Goal: Task Accomplishment & Management: Manage account settings

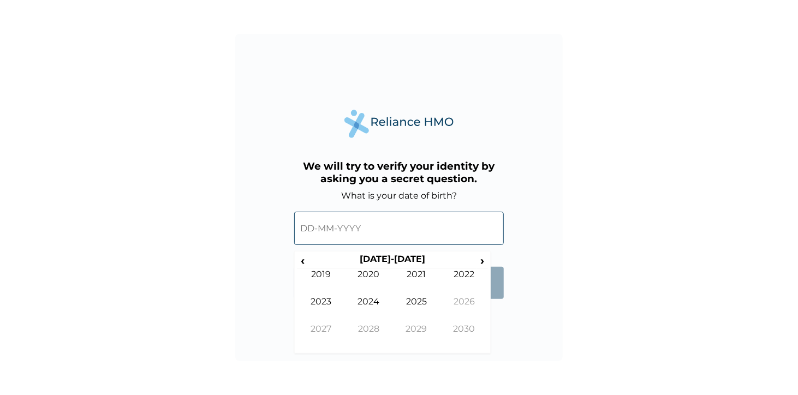
click at [353, 231] on input "text" at bounding box center [399, 228] width 210 height 33
click at [303, 259] on span "‹" at bounding box center [302, 261] width 11 height 14
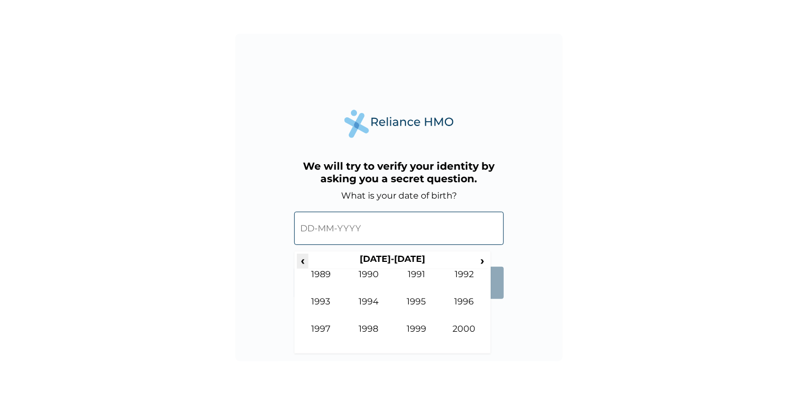
click at [303, 259] on span "‹" at bounding box center [302, 261] width 11 height 14
click at [483, 259] on span "›" at bounding box center [483, 261] width 12 height 14
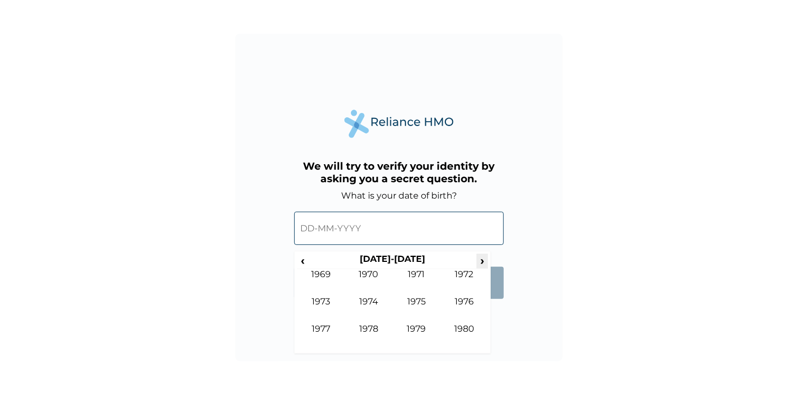
click at [483, 259] on span "›" at bounding box center [483, 261] width 12 height 14
click at [461, 275] on td "1982" at bounding box center [465, 282] width 48 height 27
click at [378, 279] on td "Feb" at bounding box center [369, 282] width 48 height 27
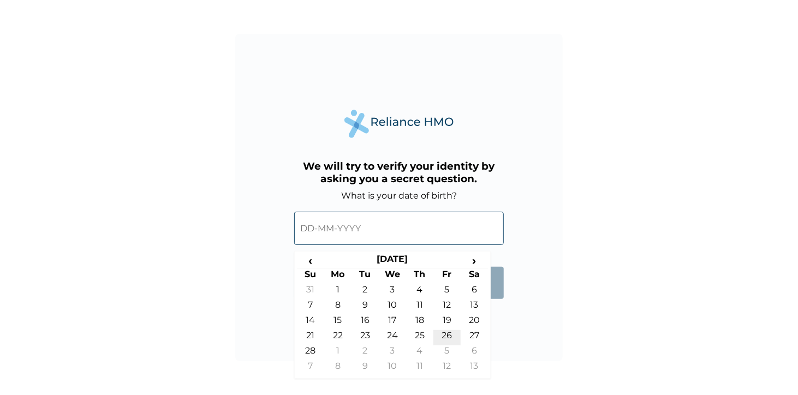
click at [444, 334] on td "26" at bounding box center [446, 337] width 27 height 15
type input "26-02-1982"
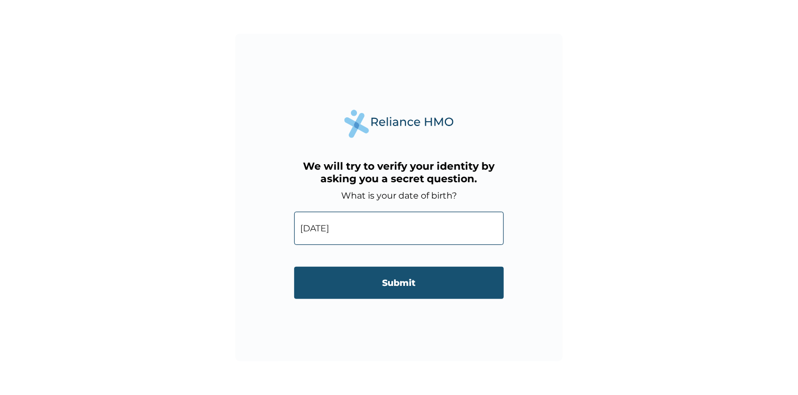
click at [423, 278] on input "Submit" at bounding box center [399, 283] width 210 height 32
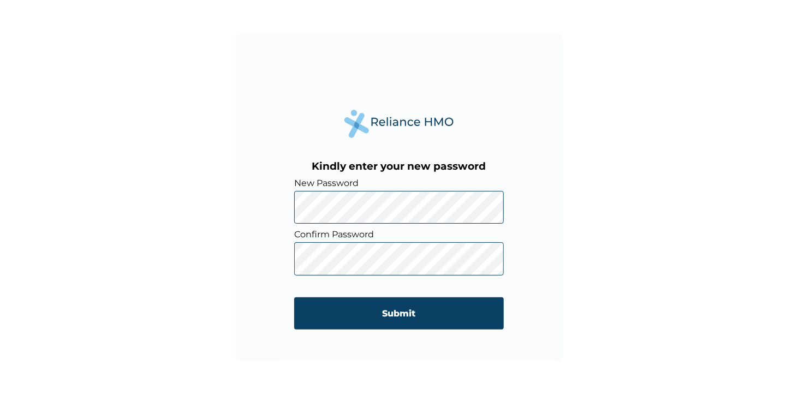
click at [596, 242] on div "Kindly enter your new password New Password Confirm Password Submit" at bounding box center [399, 197] width 798 height 395
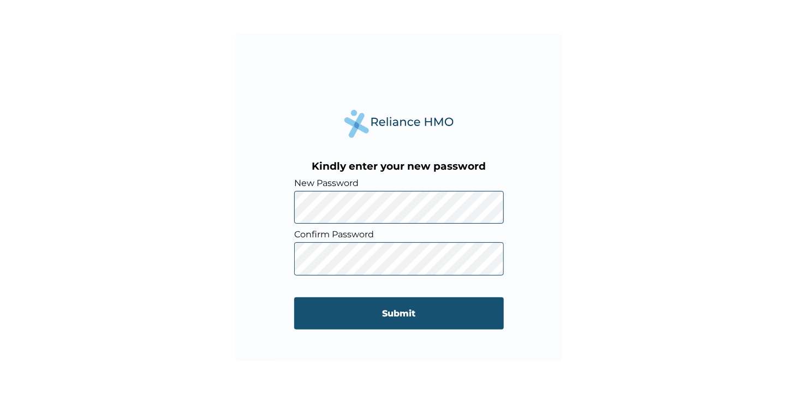
click at [418, 314] on input "Submit" at bounding box center [399, 313] width 210 height 32
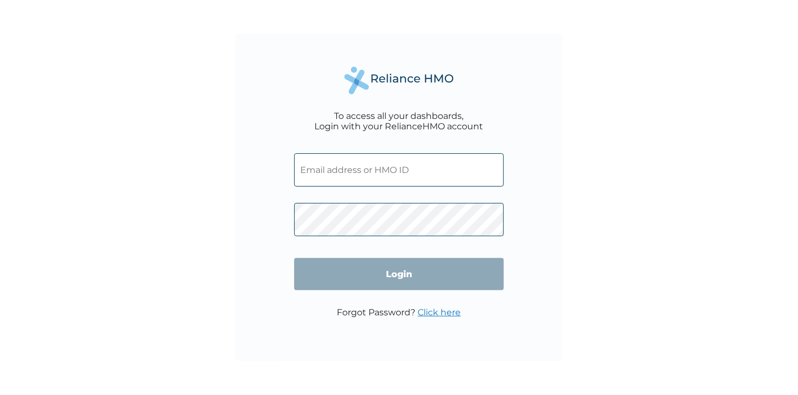
click at [395, 170] on input "text" at bounding box center [399, 169] width 210 height 33
click at [572, 189] on div "To access all your dashboards, Login with your RelianceHMO account Login Forgot…" at bounding box center [399, 197] width 798 height 395
click at [425, 169] on input "text" at bounding box center [399, 169] width 210 height 33
type input "pmonday@vuringroup.com"
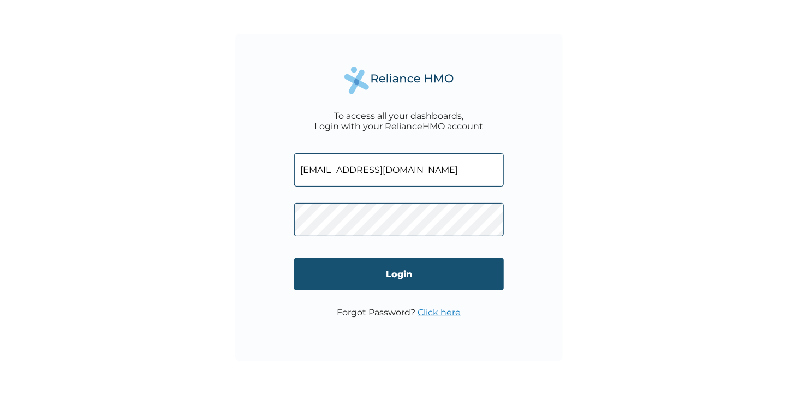
click at [406, 275] on input "Login" at bounding box center [399, 274] width 210 height 32
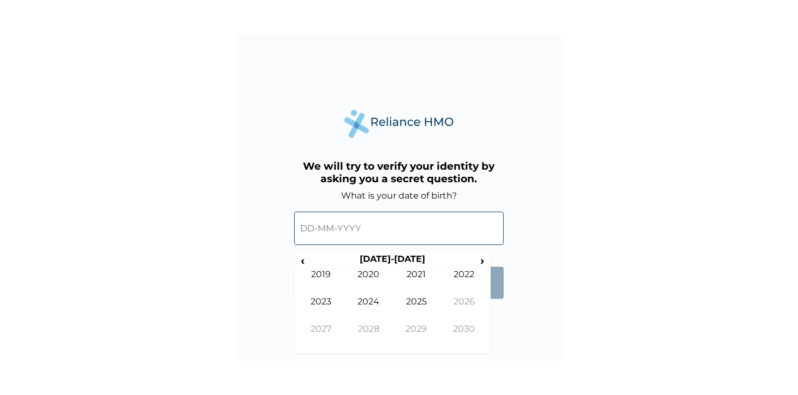
click at [364, 232] on input "text" at bounding box center [399, 228] width 210 height 33
click at [305, 259] on span "‹" at bounding box center [302, 261] width 11 height 14
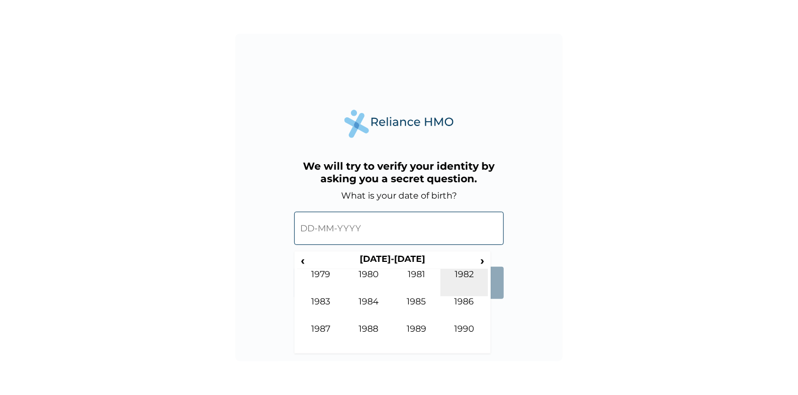
click at [469, 271] on td "1982" at bounding box center [465, 282] width 48 height 27
click at [373, 281] on td "Feb" at bounding box center [369, 282] width 48 height 27
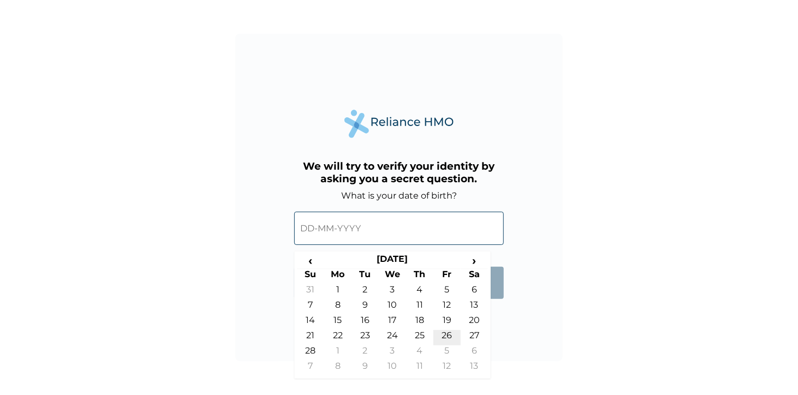
click at [452, 335] on td "26" at bounding box center [446, 337] width 27 height 15
type input "[DATE]"
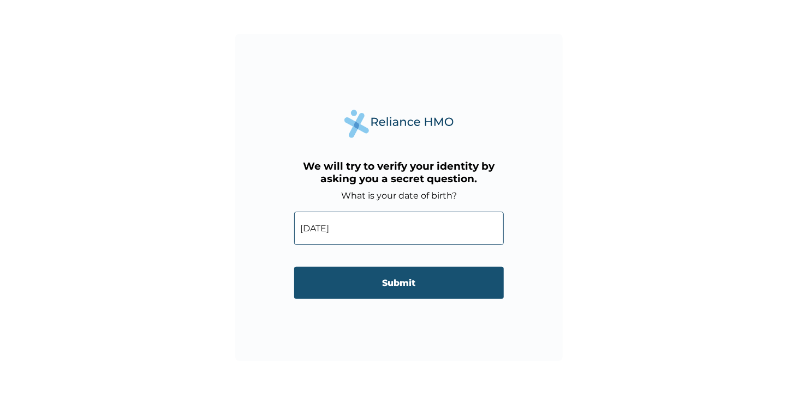
click at [415, 293] on input "Submit" at bounding box center [399, 283] width 210 height 32
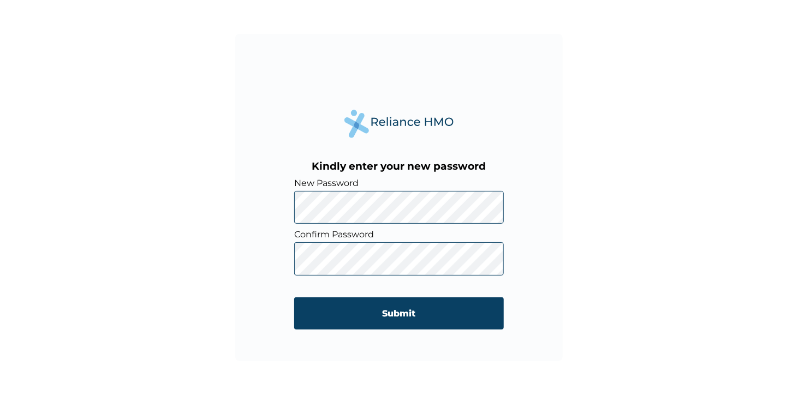
click at [618, 245] on div "Kindly enter your new password New Password Confirm Password Submit" at bounding box center [399, 197] width 798 height 395
click at [574, 204] on div "Kindly enter your new password New Password Confirm Password Submit" at bounding box center [399, 197] width 798 height 395
click at [270, 258] on div "Kindly enter your new password New Password Confirm Password Submit" at bounding box center [399, 198] width 328 height 328
drag, startPoint x: 589, startPoint y: 208, endPoint x: 578, endPoint y: 218, distance: 14.7
click at [589, 208] on div "Kindly enter your new password New Password Confirm Password Submit" at bounding box center [399, 197] width 798 height 395
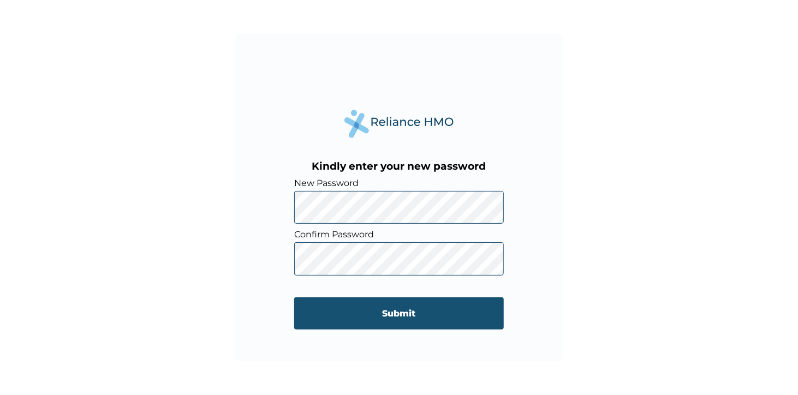
click at [421, 311] on input "Submit" at bounding box center [399, 313] width 210 height 32
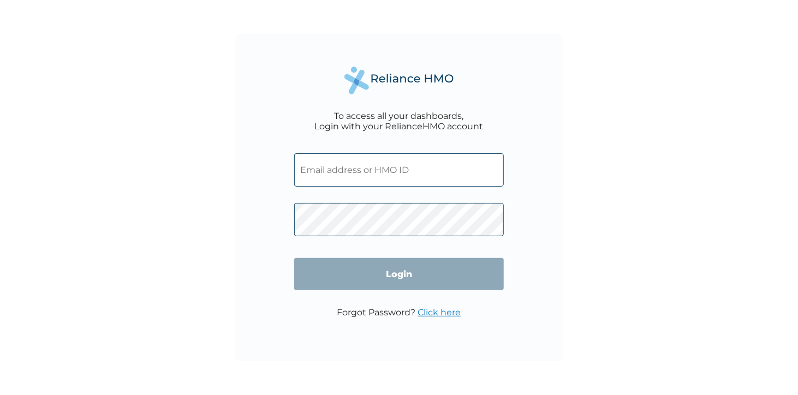
click at [406, 172] on input "text" at bounding box center [399, 169] width 210 height 33
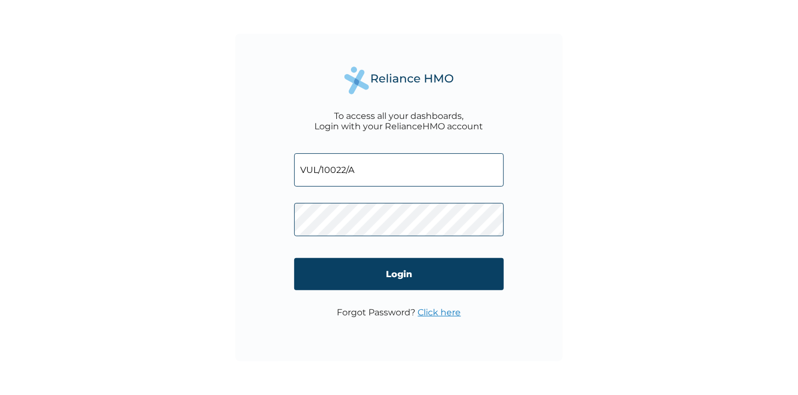
type input "VUL/10022/A"
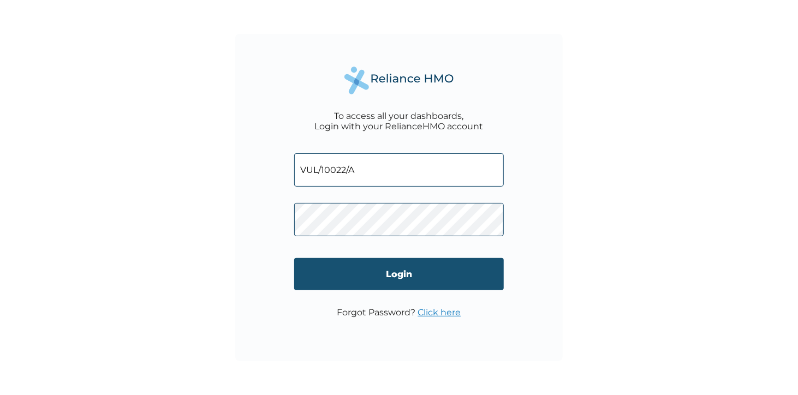
click at [413, 271] on input "Login" at bounding box center [399, 274] width 210 height 32
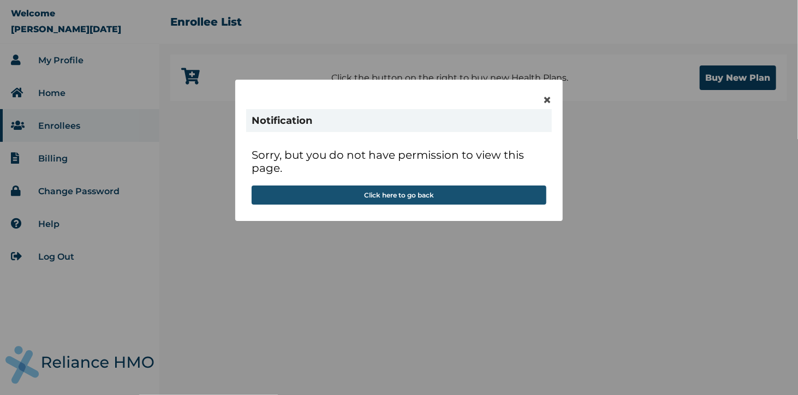
click at [459, 198] on button "Click here to go back" at bounding box center [399, 195] width 295 height 19
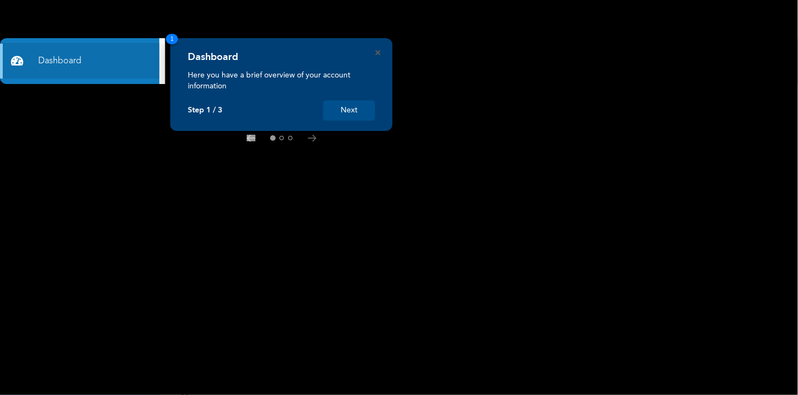
click at [545, 98] on rect at bounding box center [399, 197] width 798 height 395
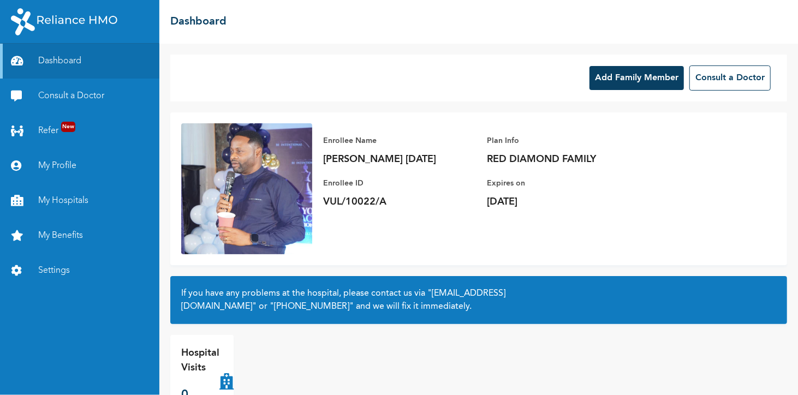
scroll to position [27, 0]
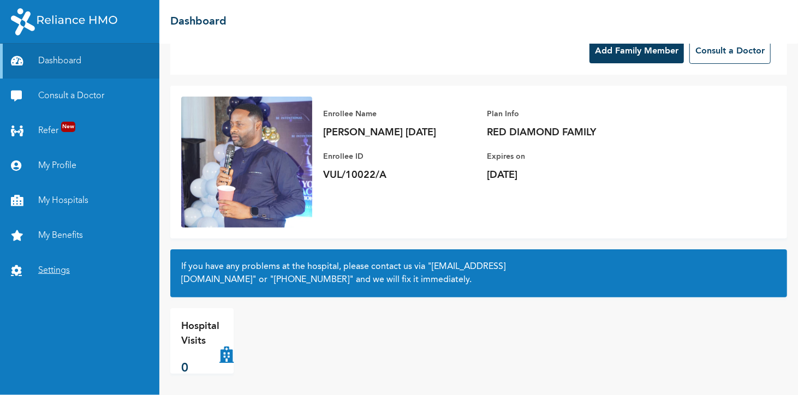
click at [59, 267] on link "Settings" at bounding box center [79, 270] width 159 height 35
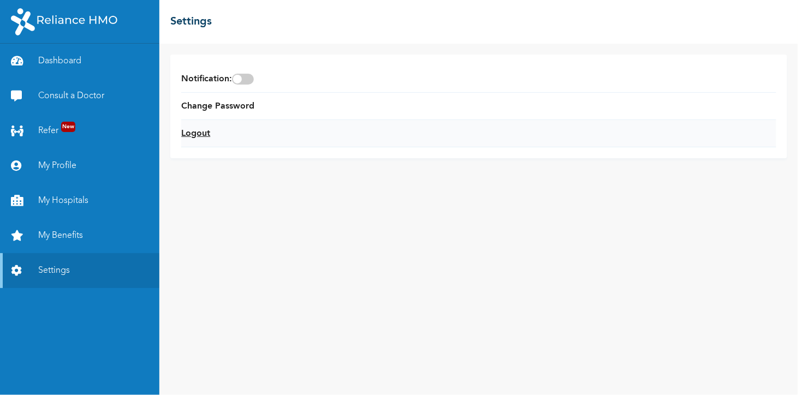
click at [188, 130] on link "Logout" at bounding box center [195, 133] width 29 height 13
